Goal: Task Accomplishment & Management: Use online tool/utility

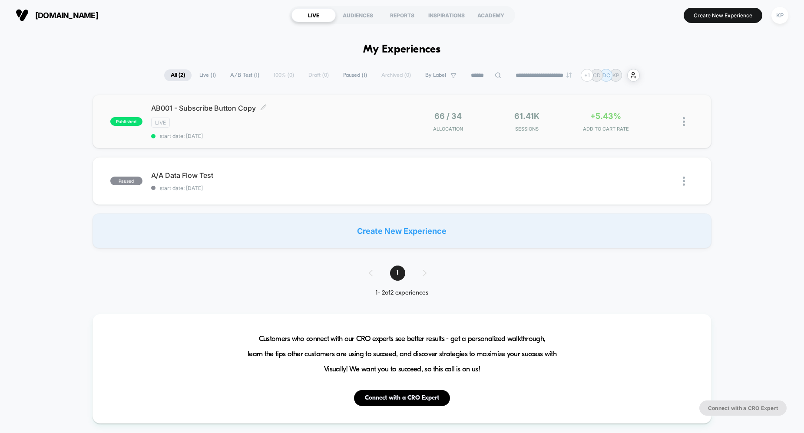
click at [210, 105] on span "AB001 - Subscribe Button Copy Click to edit experience details" at bounding box center [276, 108] width 250 height 9
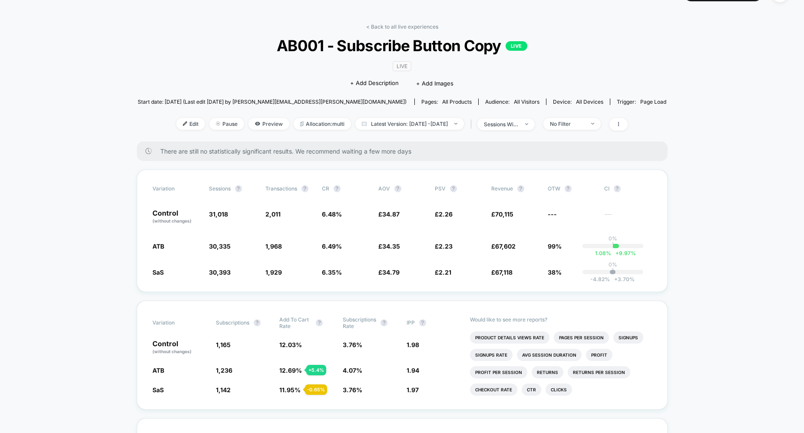
scroll to position [40, 0]
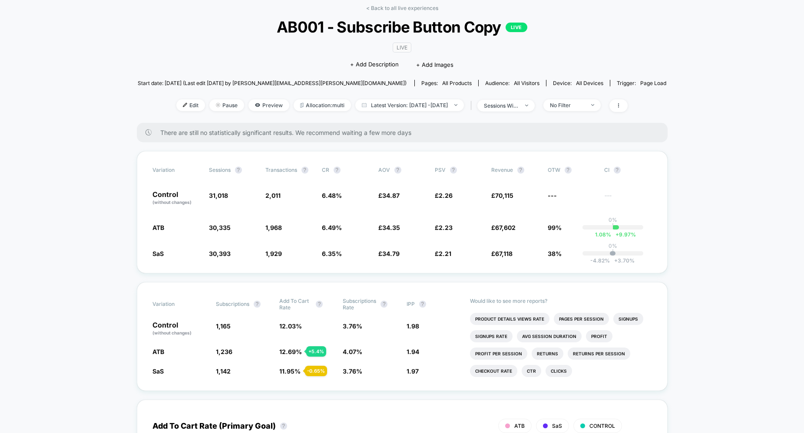
click at [640, 46] on div "< Back to all live experiences AB001 - Subscribe Button Copy LIVE LIVE Click to…" at bounding box center [402, 64] width 528 height 118
